Goal: Use online tool/utility: Use online tool/utility

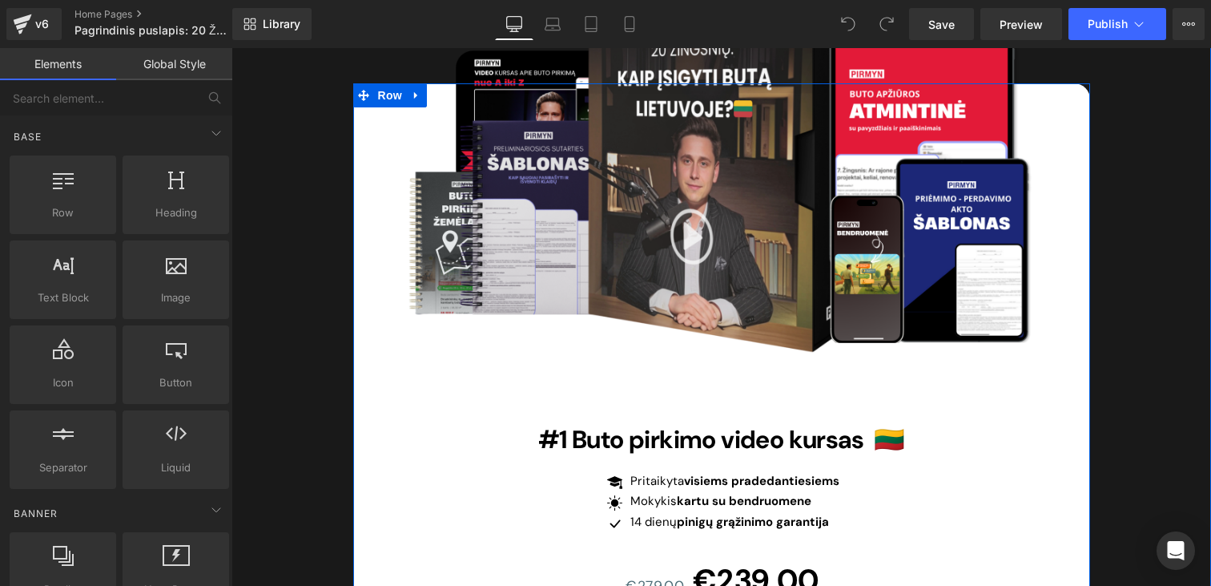
scroll to position [4218, 0]
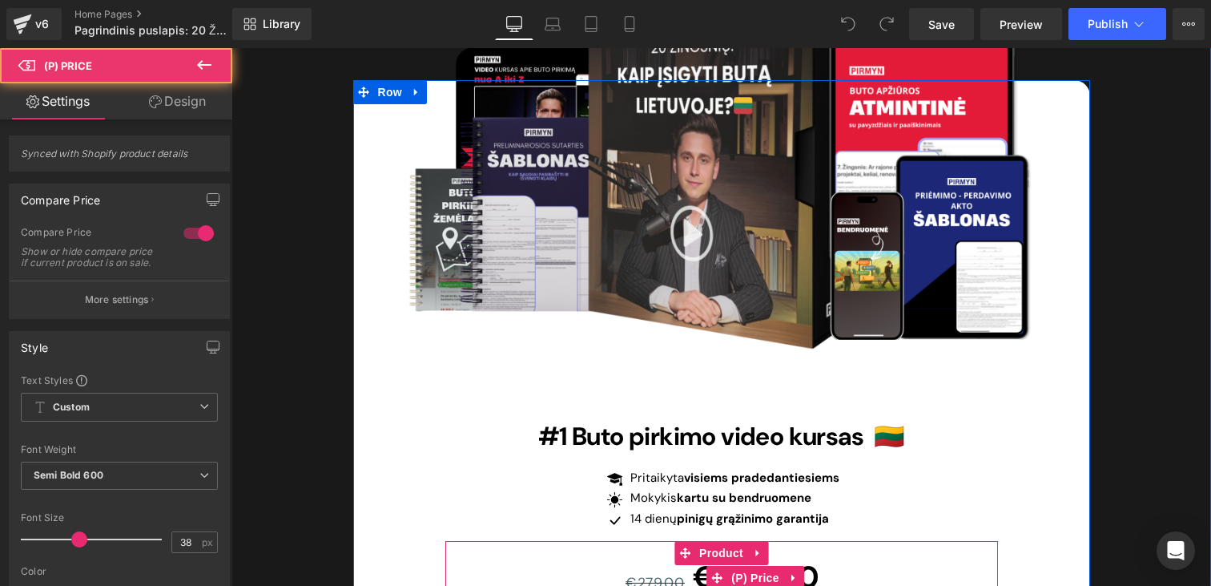
click at [659, 551] on div "€279.00 €239.00" at bounding box center [723, 577] width 550 height 53
click at [660, 574] on span "€279.00" at bounding box center [655, 583] width 59 height 18
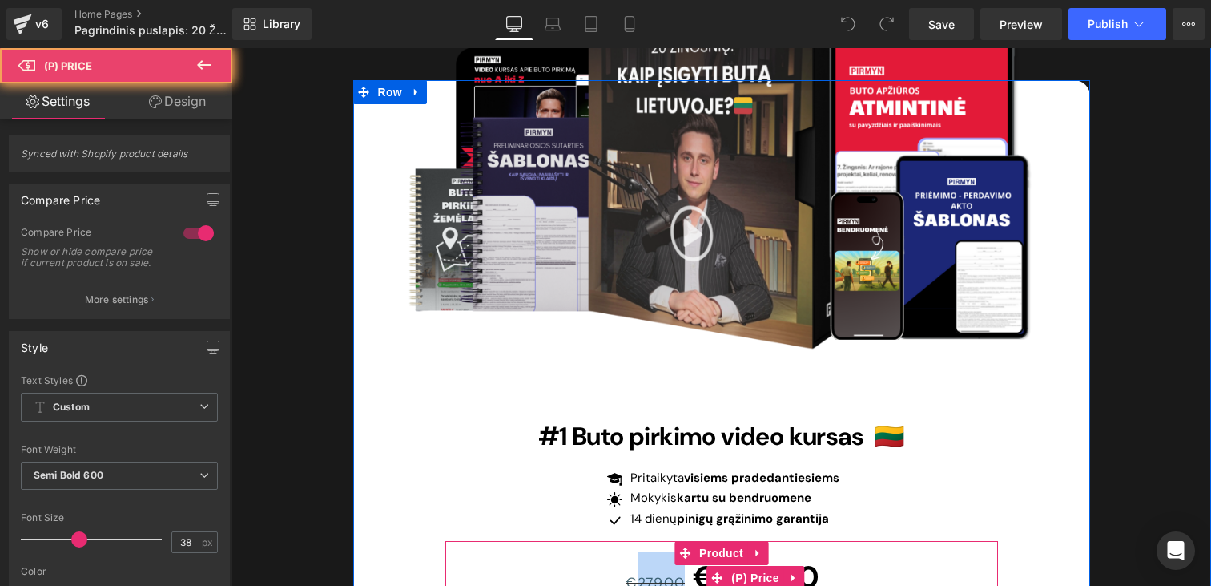
click at [660, 574] on span "€279.00" at bounding box center [655, 583] width 59 height 18
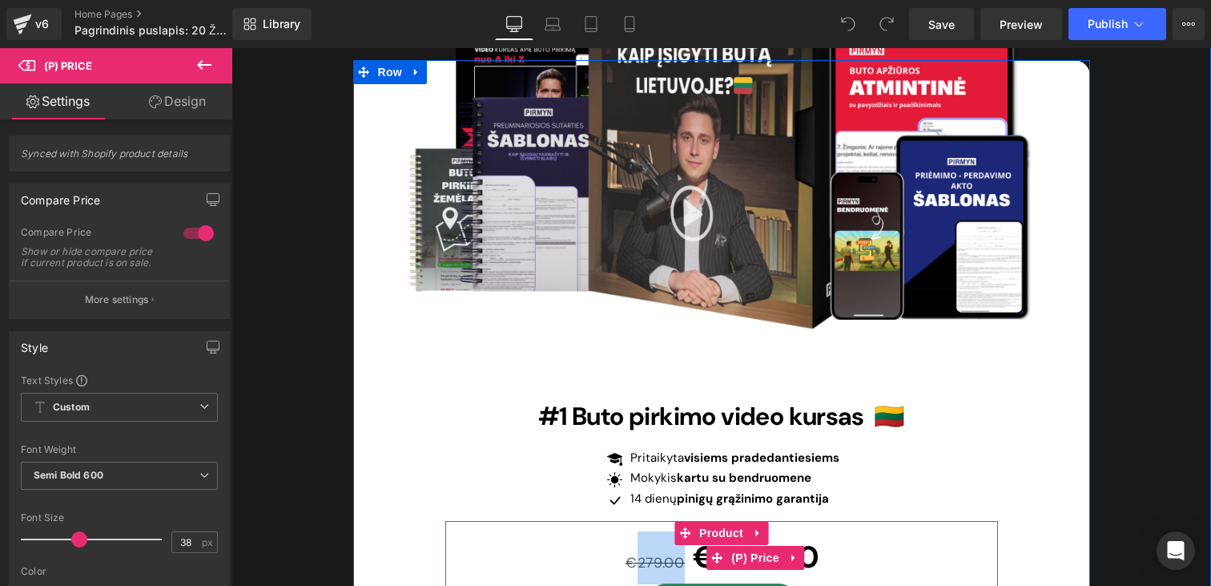
scroll to position [4241, 0]
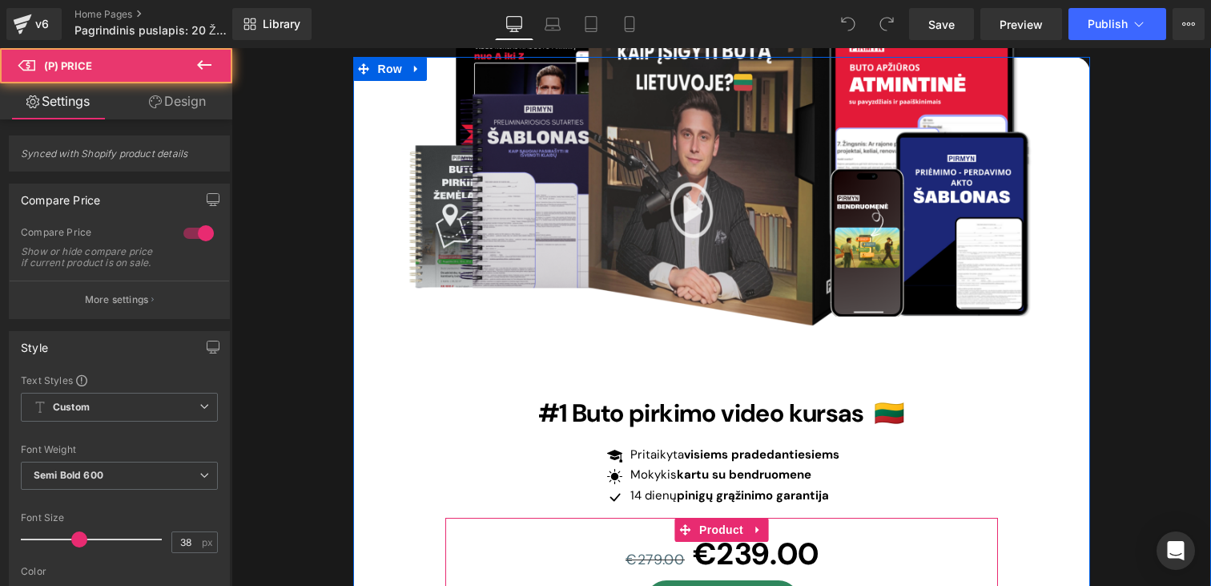
click at [679, 550] on span "€279.00" at bounding box center [655, 559] width 59 height 18
click at [690, 528] on div "€279.00 €239.00" at bounding box center [723, 554] width 550 height 53
click at [678, 550] on span "€279.00" at bounding box center [655, 559] width 59 height 18
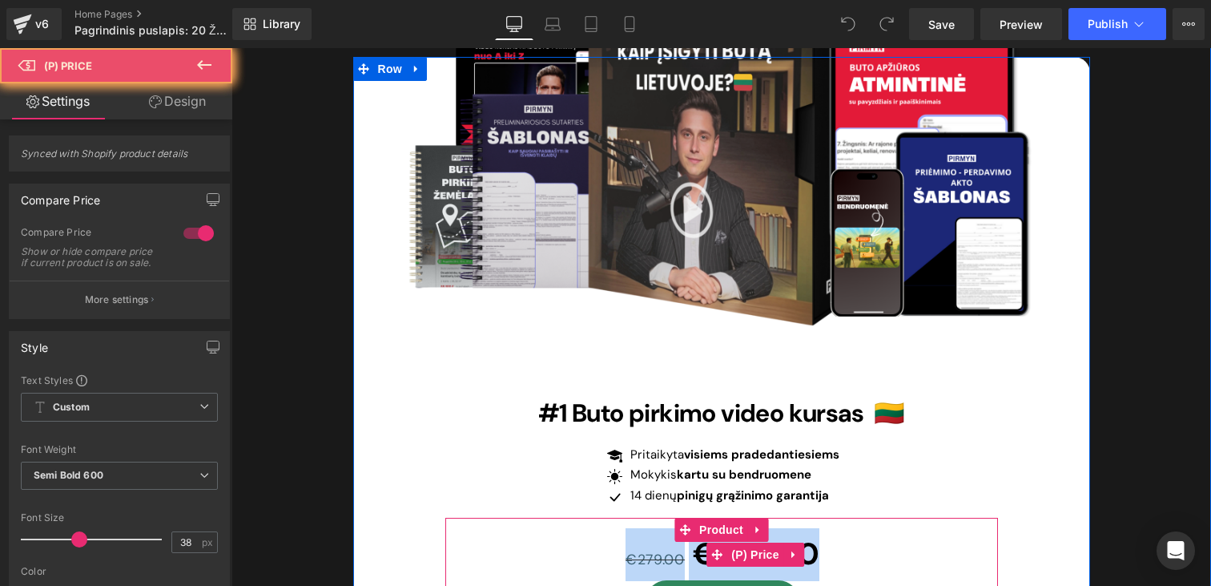
click at [678, 550] on span "€279.00" at bounding box center [655, 559] width 59 height 18
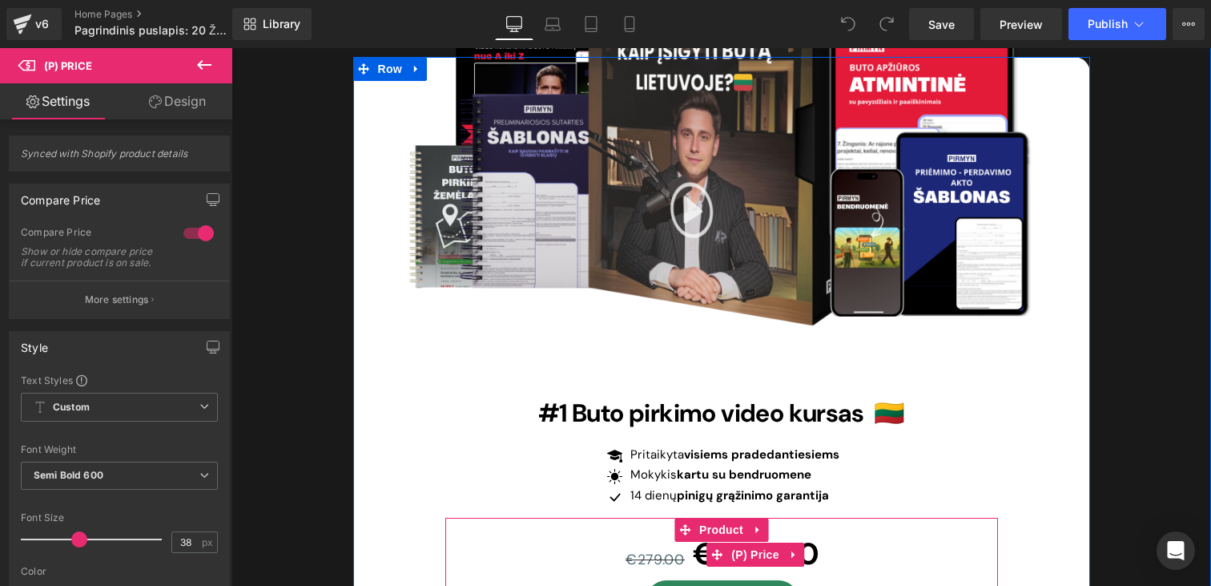
click at [673, 550] on span "€279.00" at bounding box center [655, 559] width 59 height 18
drag, startPoint x: 685, startPoint y: 505, endPoint x: 619, endPoint y: 503, distance: 65.7
click at [619, 528] on div "€279.00 €239.00" at bounding box center [723, 554] width 550 height 53
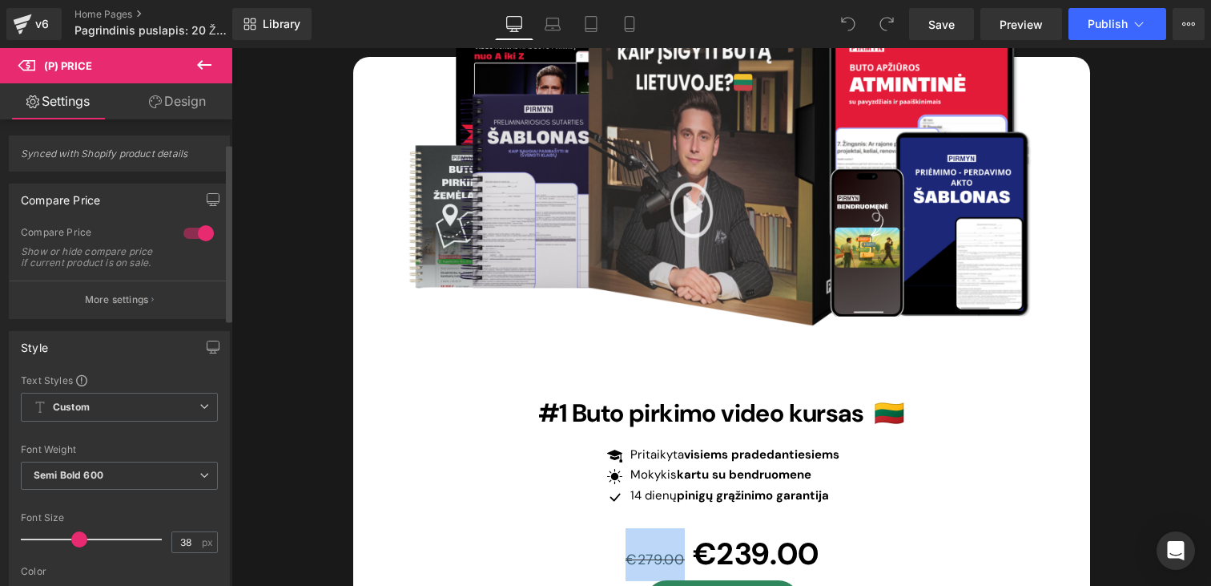
scroll to position [271, 0]
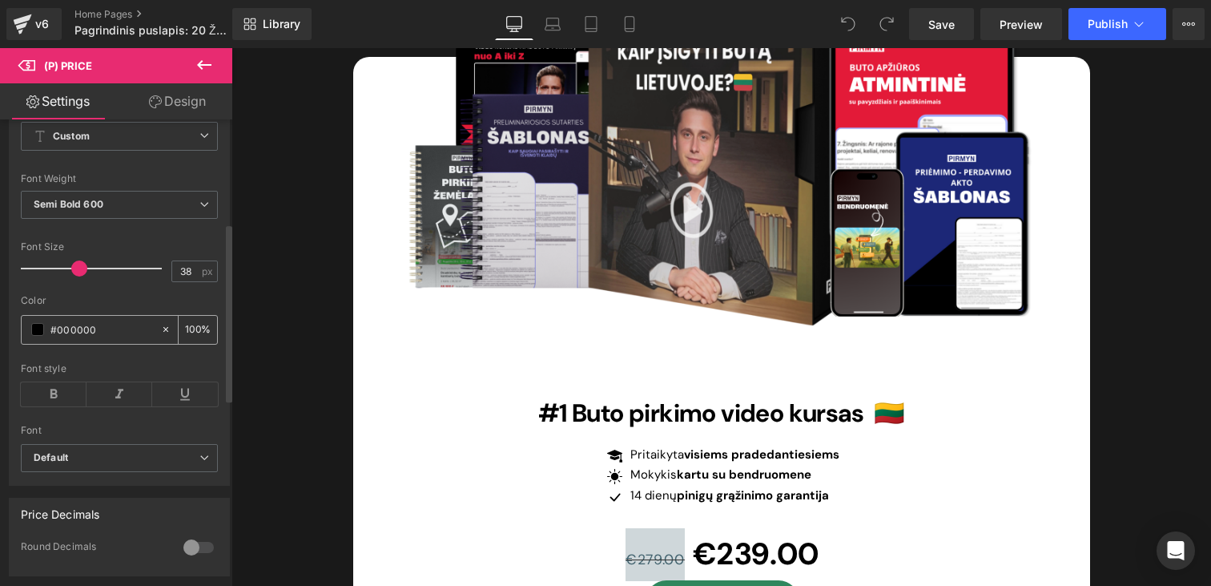
click at [111, 338] on input "#000000" at bounding box center [101, 329] width 103 height 18
click at [43, 336] on span at bounding box center [37, 329] width 13 height 13
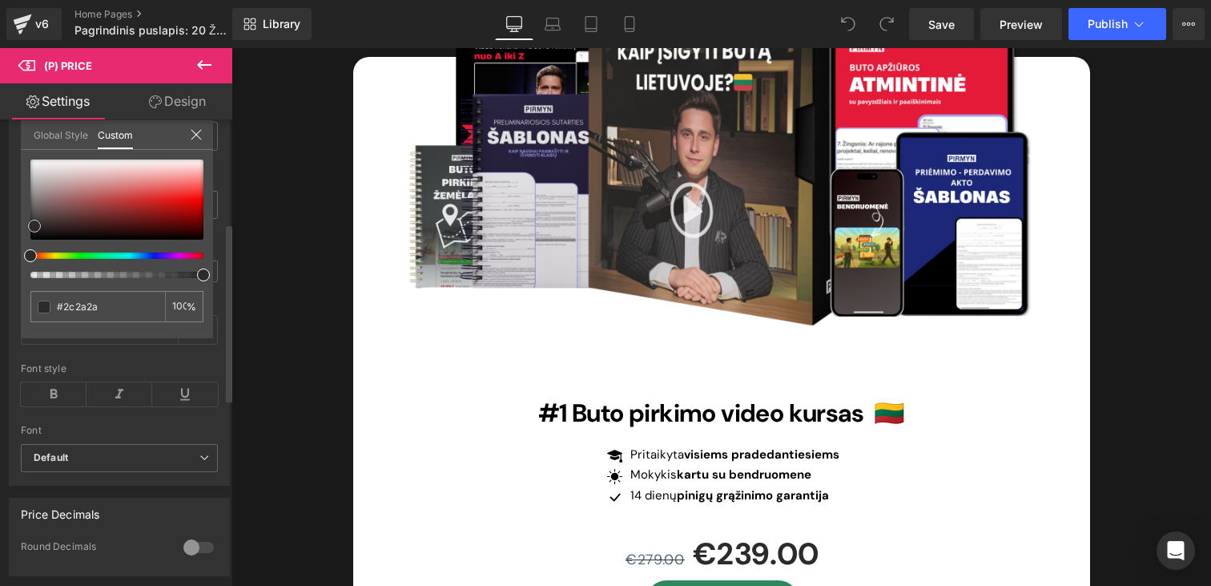
drag, startPoint x: 90, startPoint y: 220, endPoint x: 34, endPoint y: 226, distance: 55.6
click at [34, 226] on div at bounding box center [116, 199] width 173 height 80
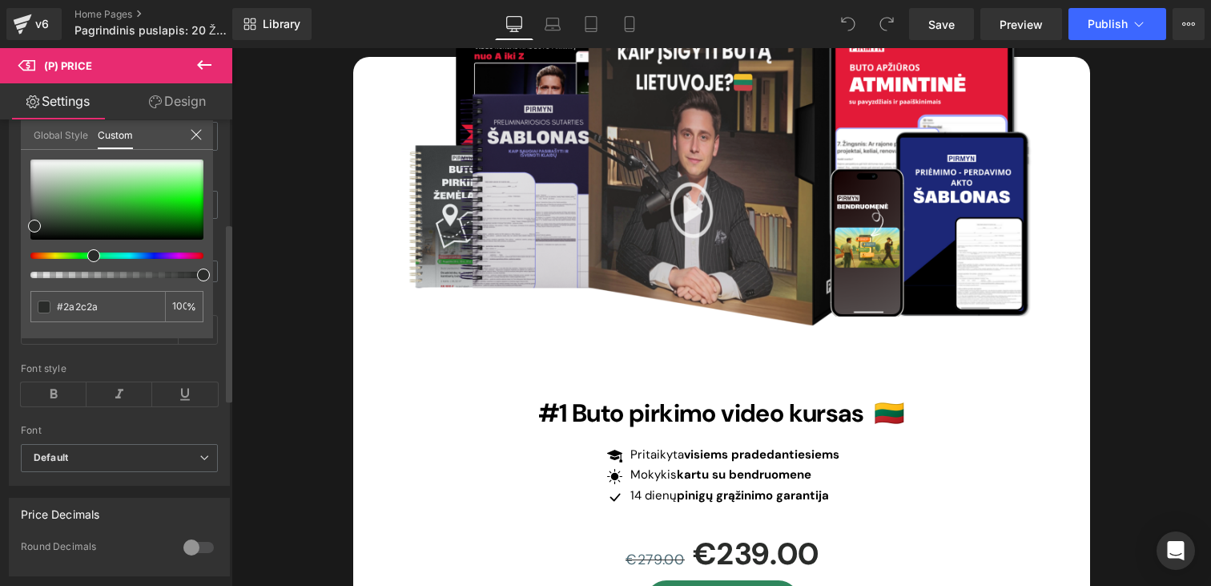
drag, startPoint x: 59, startPoint y: 258, endPoint x: 87, endPoint y: 258, distance: 28.0
click at [87, 258] on div at bounding box center [110, 255] width 173 height 6
click at [89, 211] on div at bounding box center [116, 199] width 173 height 80
drag, startPoint x: 89, startPoint y: 211, endPoint x: 26, endPoint y: 255, distance: 76.5
click at [30, 255] on div at bounding box center [116, 218] width 173 height 119
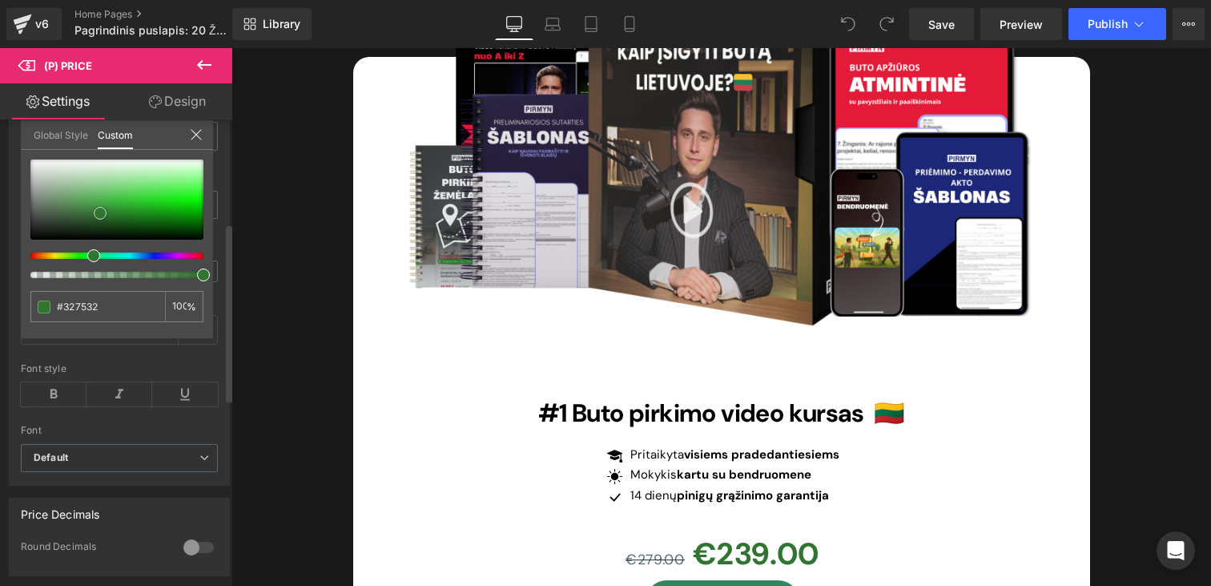
drag, startPoint x: 80, startPoint y: 227, endPoint x: 100, endPoint y: 213, distance: 24.2
click at [100, 213] on div at bounding box center [116, 199] width 173 height 80
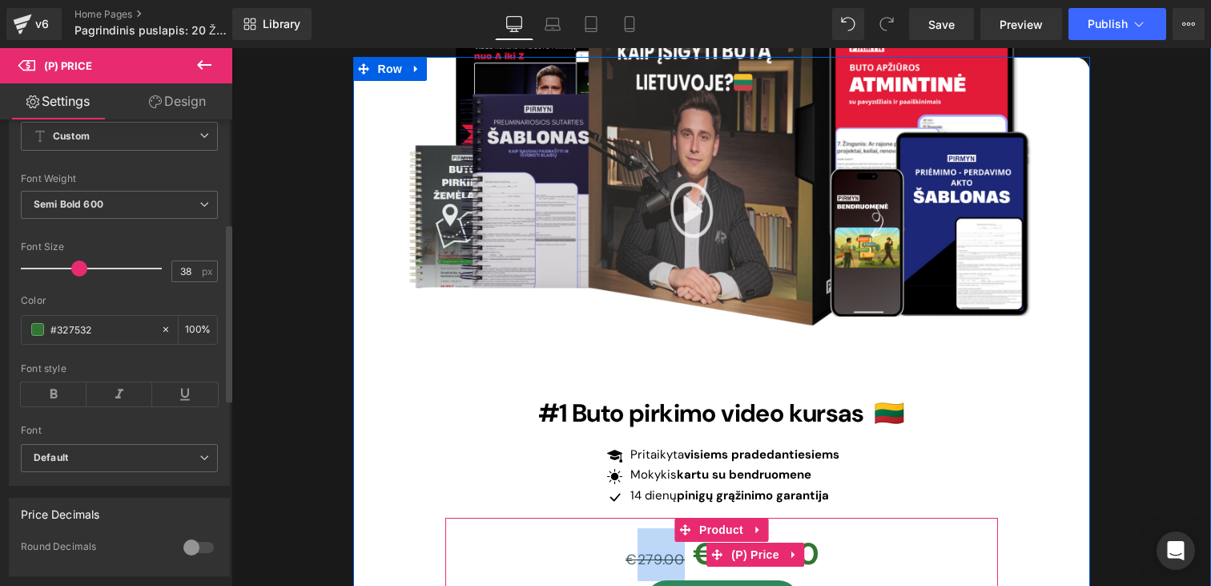
click at [655, 550] on span "€279.00" at bounding box center [655, 559] width 59 height 18
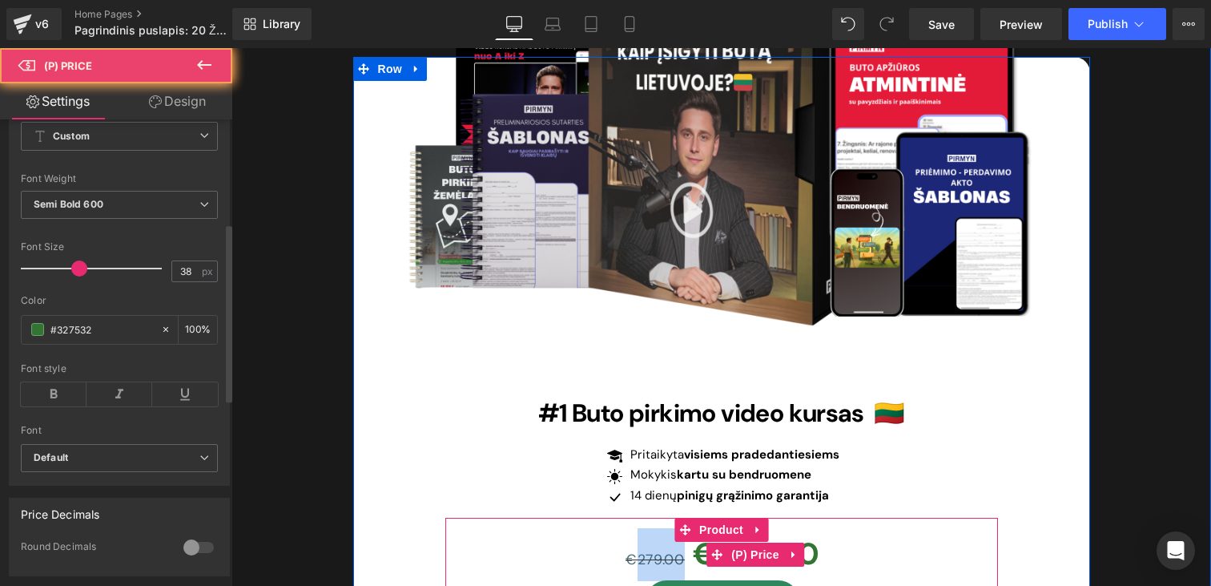
click at [655, 550] on span "€279.00" at bounding box center [655, 559] width 59 height 18
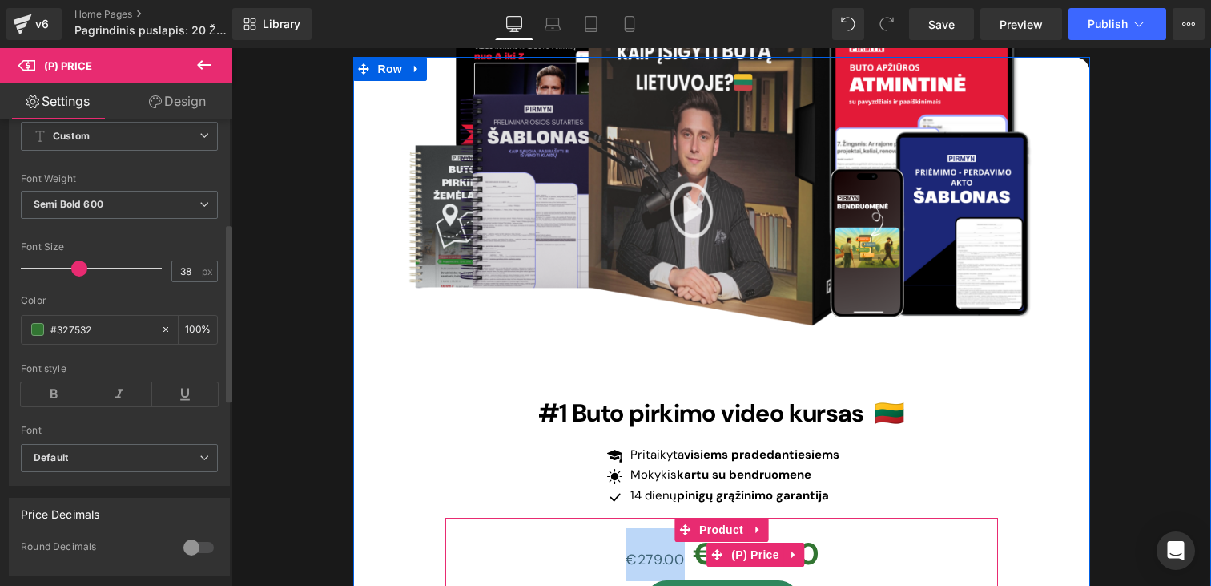
drag, startPoint x: 685, startPoint y: 505, endPoint x: 603, endPoint y: 505, distance: 81.7
click at [603, 528] on div "€279.00 €239.00" at bounding box center [723, 554] width 550 height 53
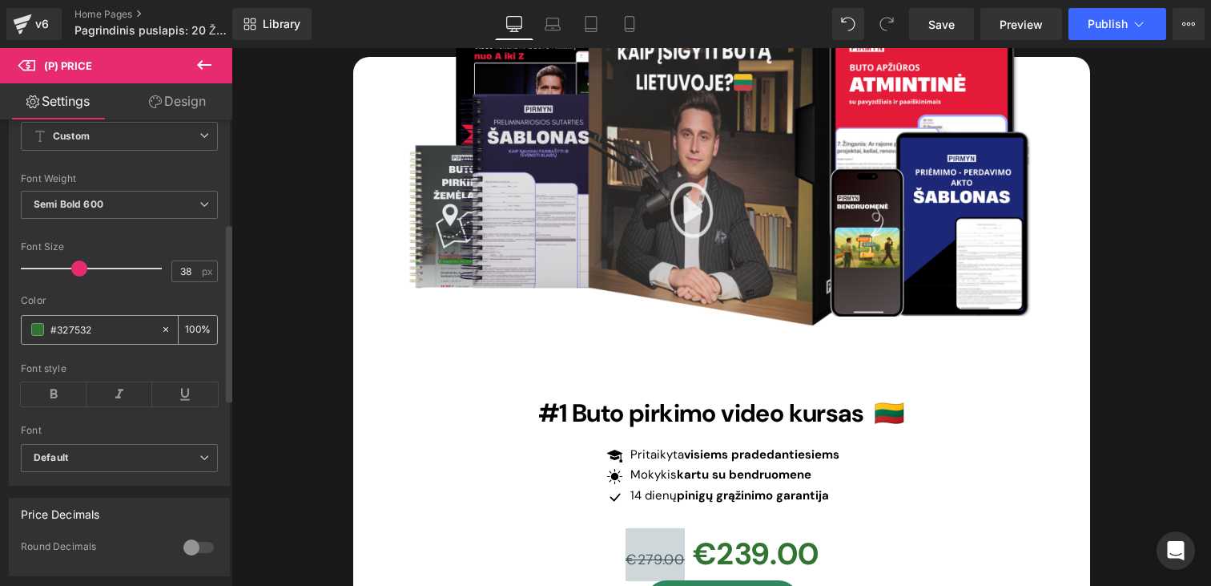
click at [38, 336] on span at bounding box center [37, 329] width 13 height 13
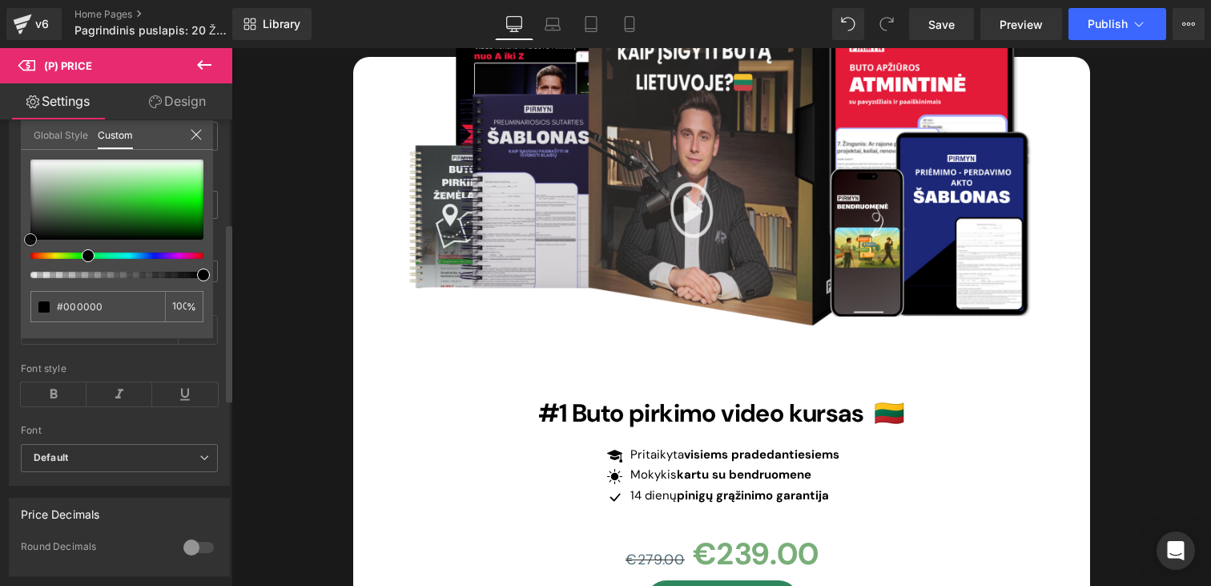
drag, startPoint x: 96, startPoint y: 200, endPoint x: 0, endPoint y: 266, distance: 116.4
click at [0, 266] on div "Style Text Styles Custom Custom Setup Global Style Custom Setup Global Style Th…" at bounding box center [120, 266] width 240 height 437
click at [194, 134] on icon at bounding box center [196, 134] width 13 height 13
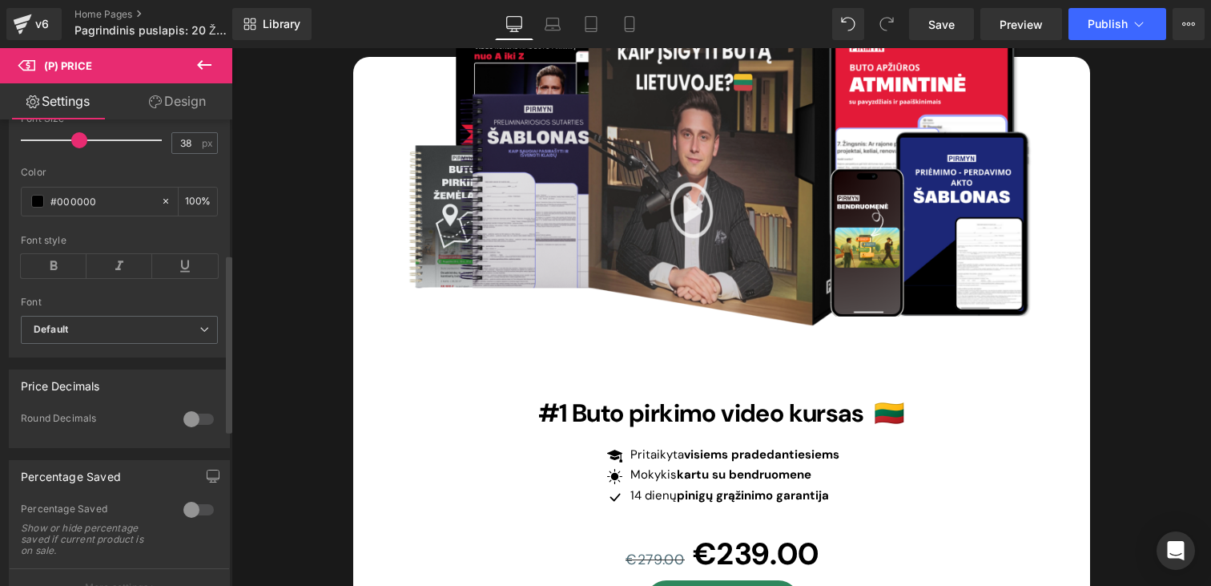
scroll to position [415, 0]
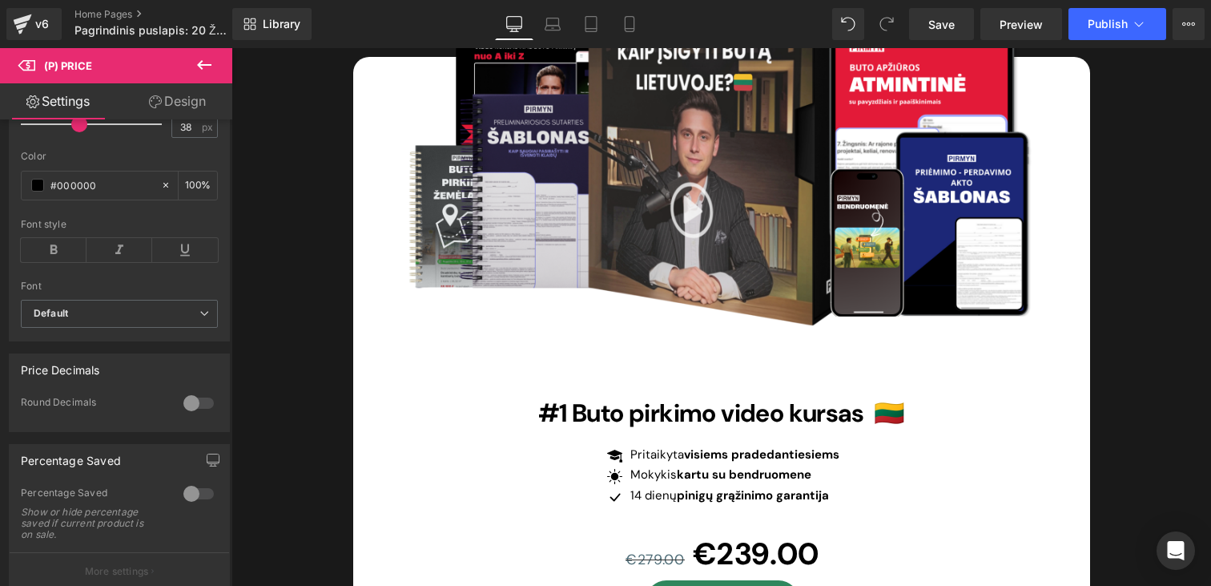
click at [207, 66] on icon at bounding box center [204, 64] width 19 height 19
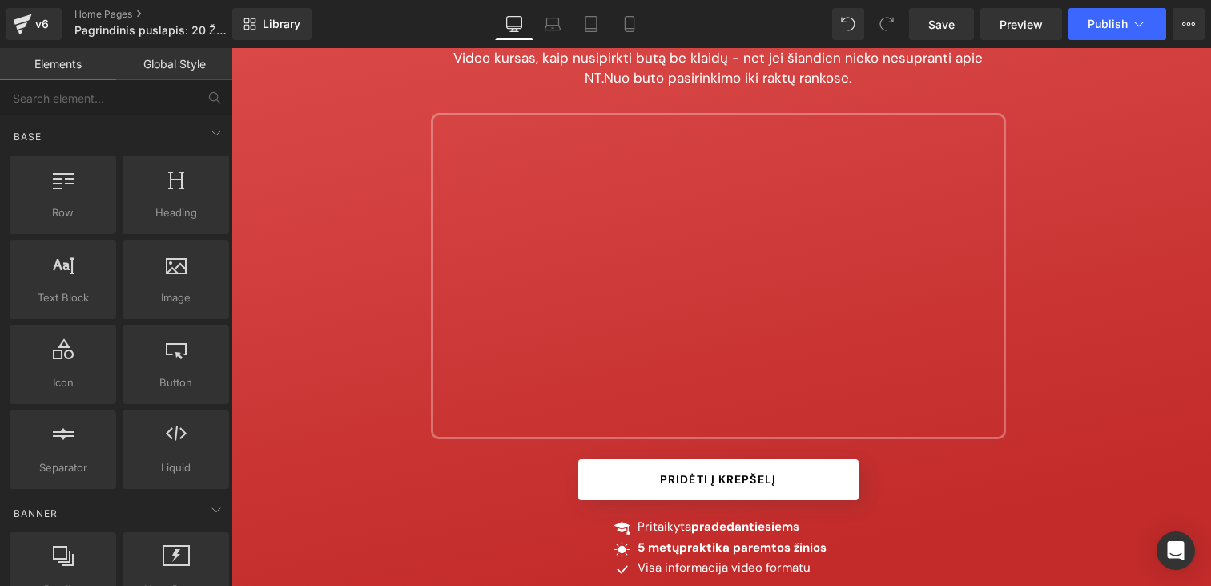
scroll to position [0, 0]
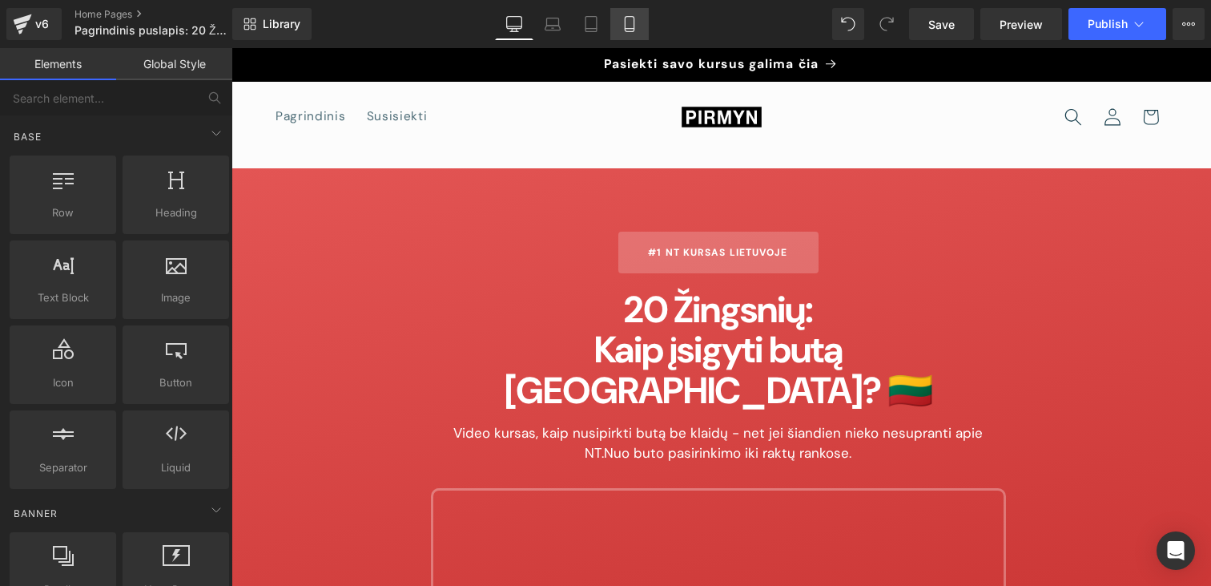
click at [638, 35] on link "Mobile" at bounding box center [629, 24] width 38 height 32
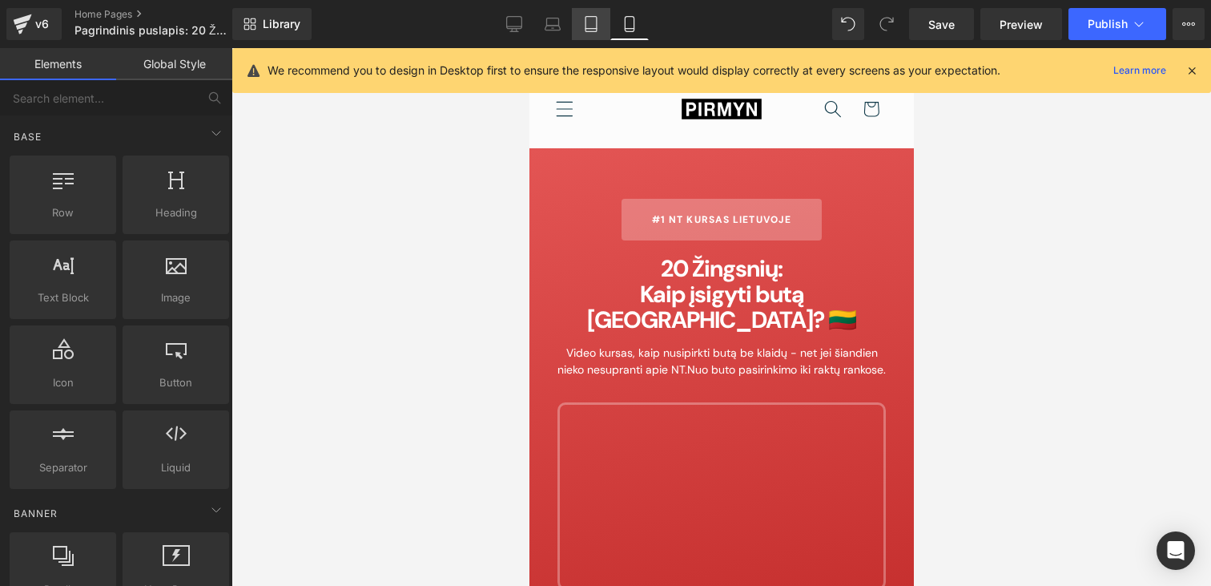
click at [597, 38] on link "Tablet" at bounding box center [591, 24] width 38 height 32
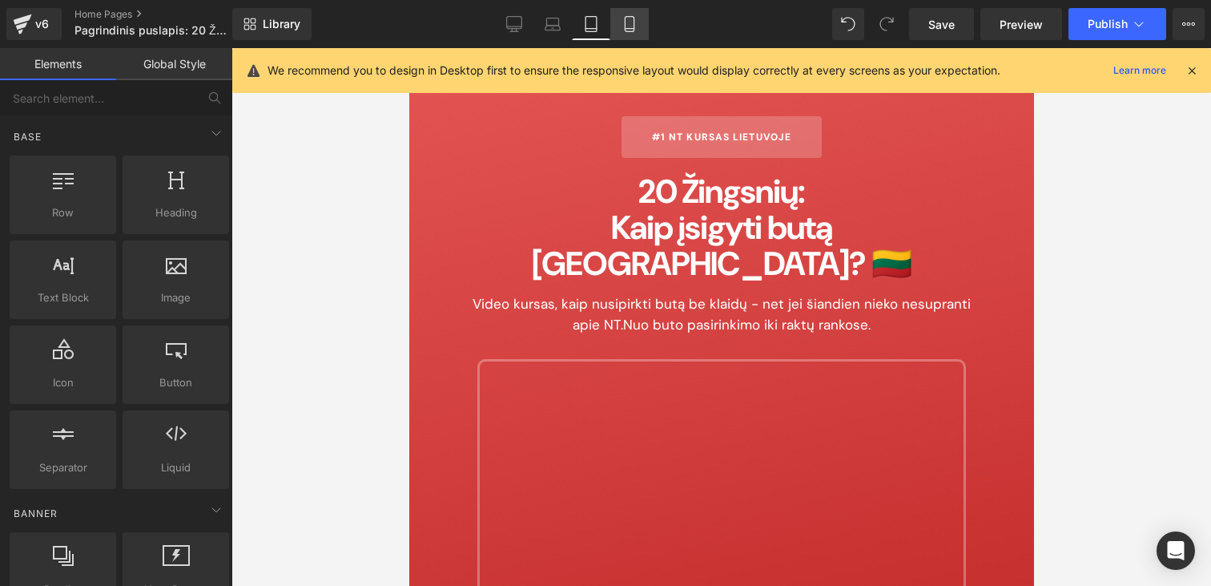
click at [611, 37] on link "Mobile" at bounding box center [629, 24] width 38 height 32
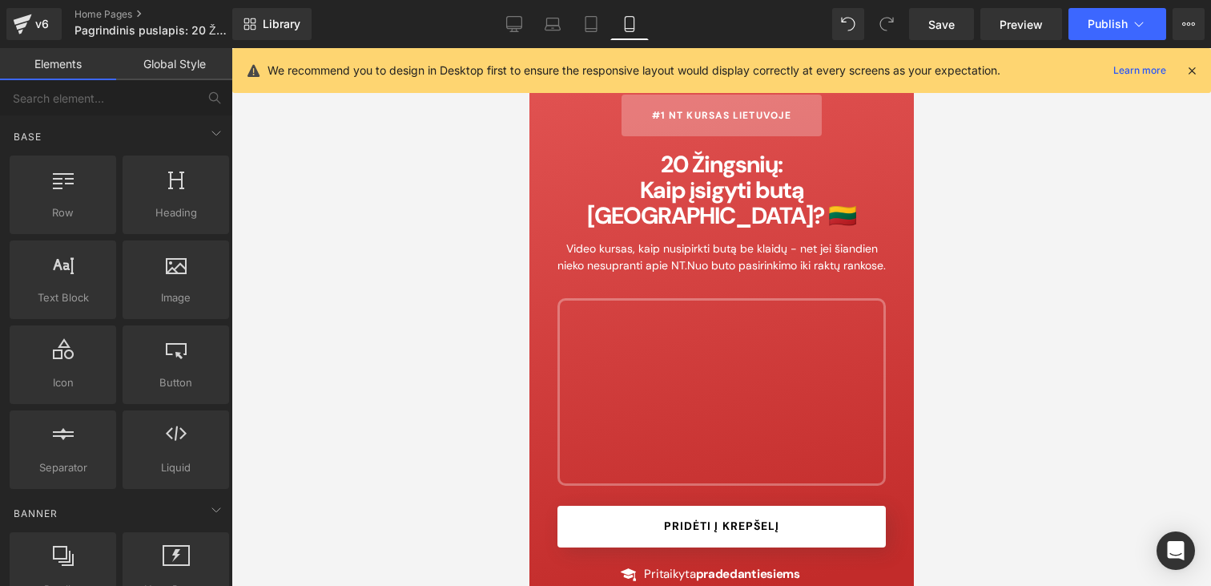
scroll to position [677, 0]
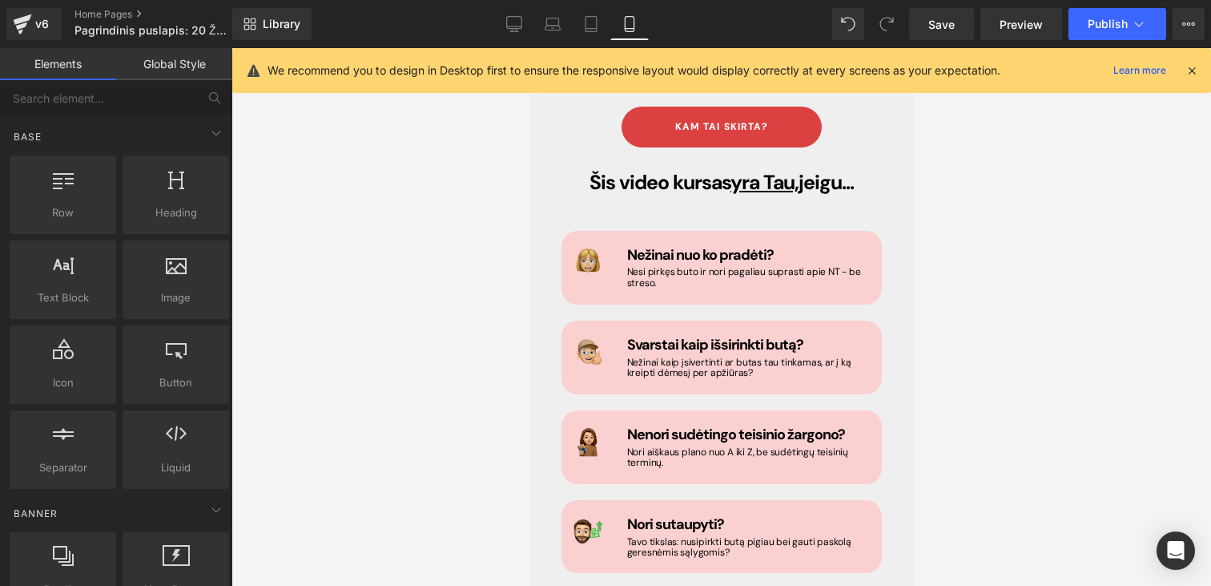
click at [491, 20] on div "Library Mobile Desktop Laptop Tablet Mobile Save Preview Publish Scheduled View…" at bounding box center [721, 24] width 979 height 32
click at [506, 20] on link "Desktop" at bounding box center [514, 24] width 38 height 32
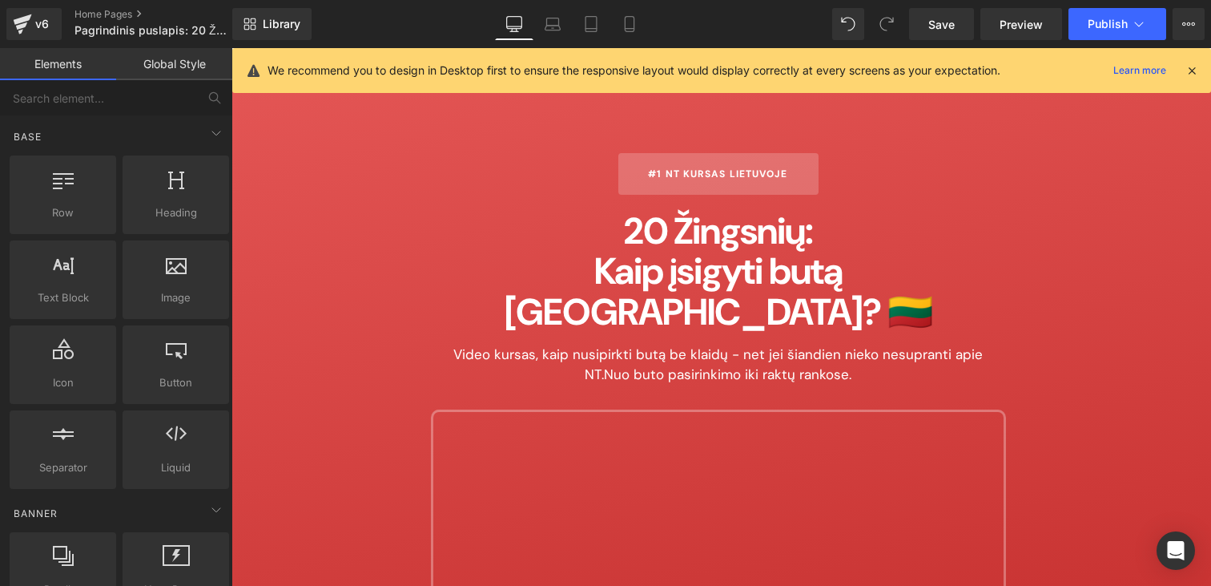
scroll to position [304, 0]
